Goal: Information Seeking & Learning: Learn about a topic

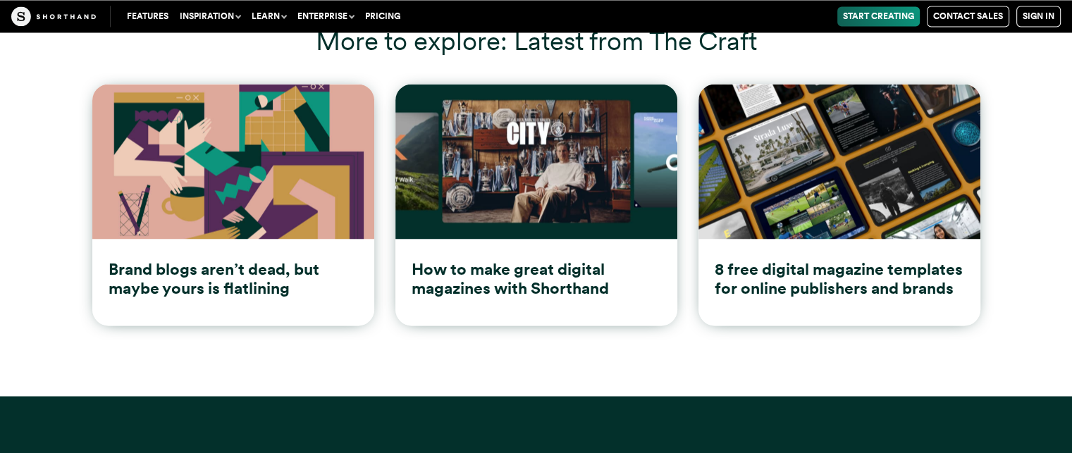
scroll to position [18632, 0]
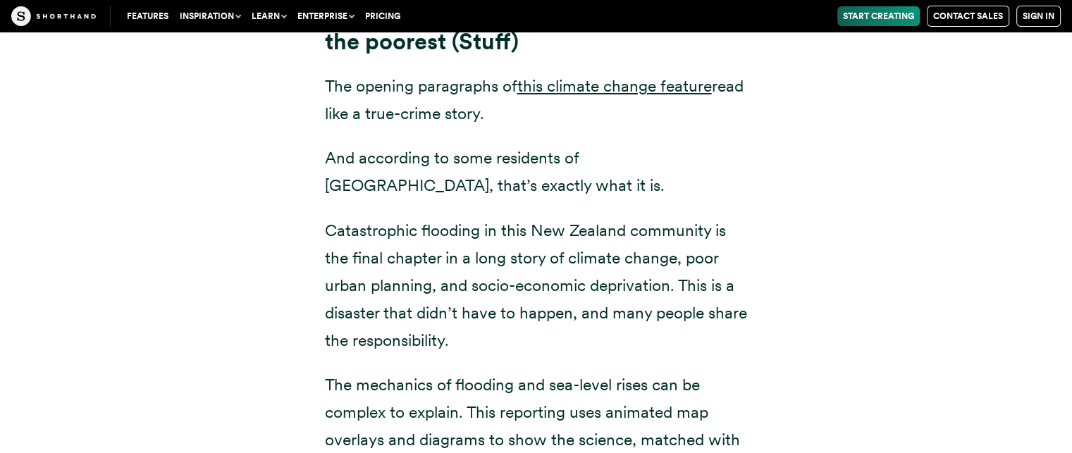
scroll to position [5360, 0]
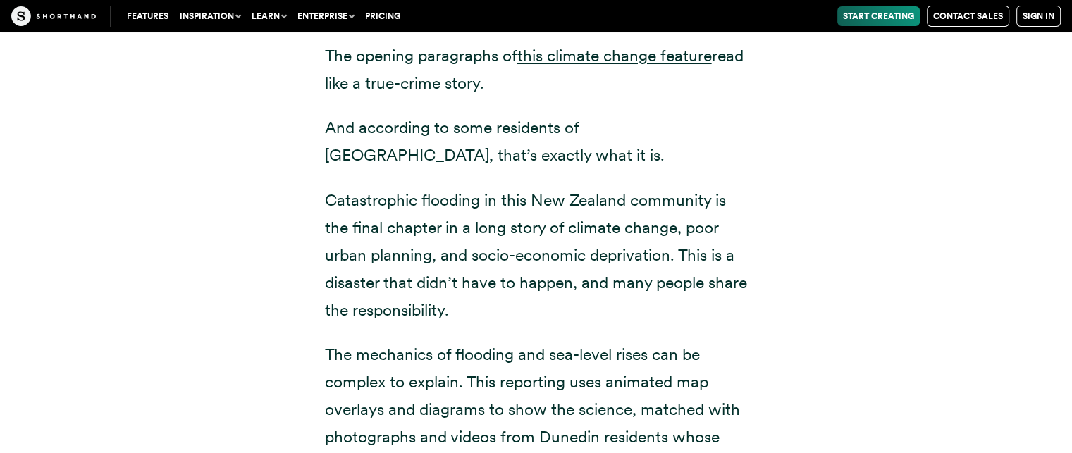
drag, startPoint x: 0, startPoint y: 0, endPoint x: 941, endPoint y: 102, distance: 946.2
click at [941, 102] on div "Down under: the community most-exposed to sea-level rise is also one of the poo…" at bounding box center [536, 253] width 958 height 652
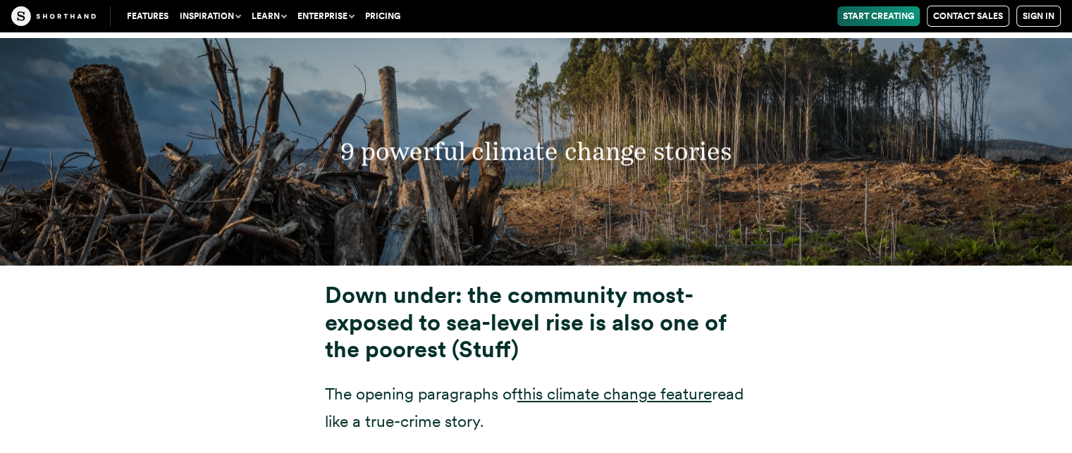
scroll to position [5050, 0]
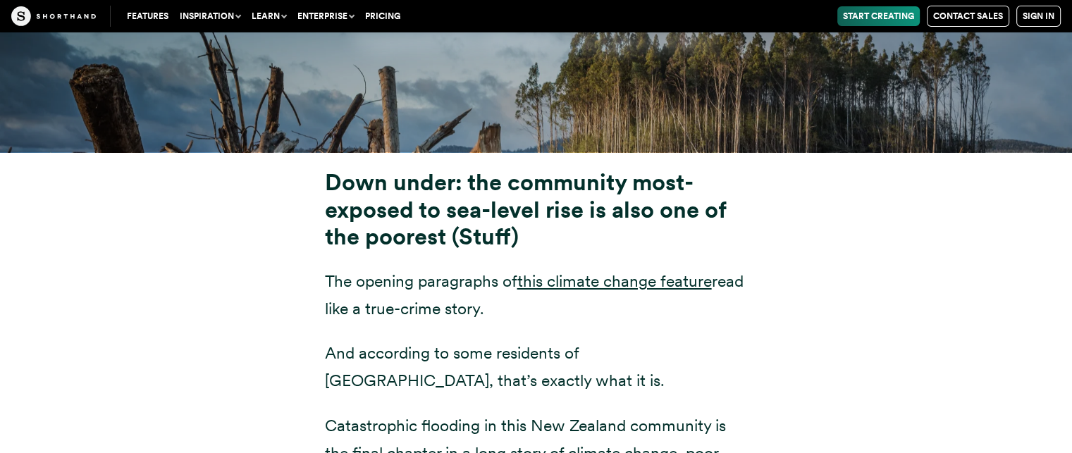
click at [941, 102] on div "9 powerful climate change stories" at bounding box center [536, 39] width 1072 height 227
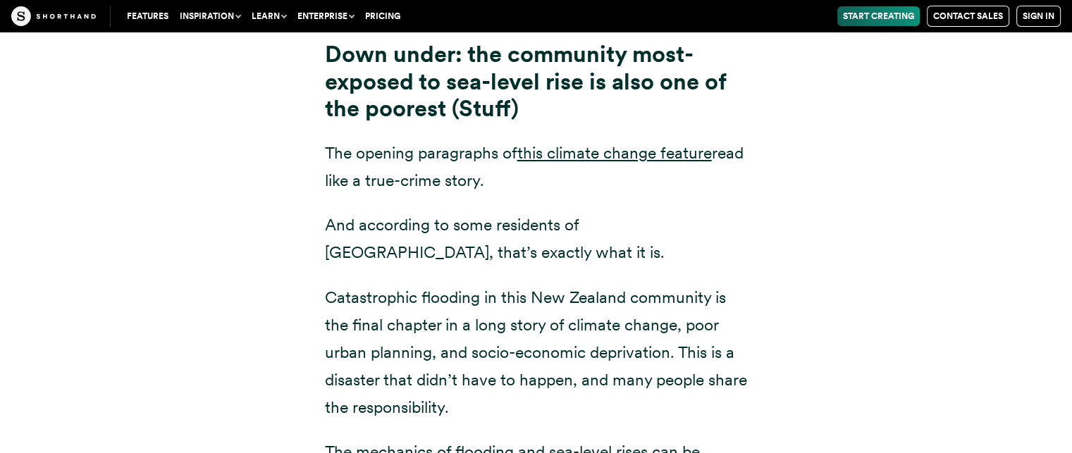
scroll to position [5275, 0]
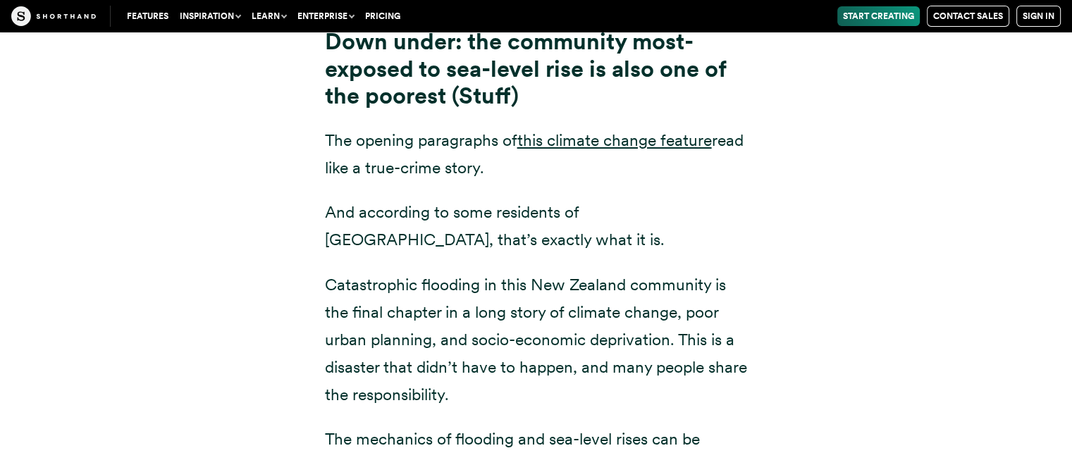
click at [941, 102] on div "Down under: the community most-exposed to sea-level rise is also one of the poo…" at bounding box center [536, 337] width 958 height 652
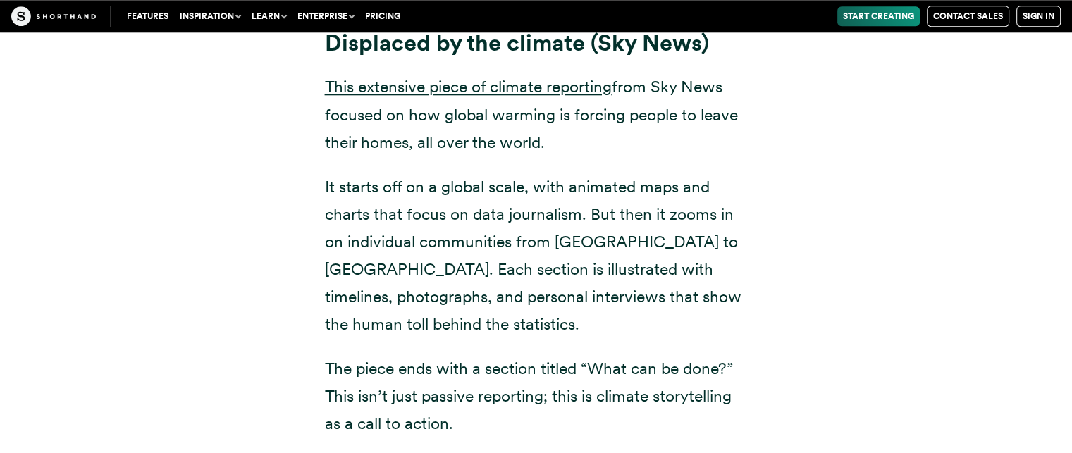
scroll to position [6854, 0]
click at [543, 78] on link "This extensive piece of climate reporting" at bounding box center [468, 88] width 287 height 20
